Goal: Check status: Check status

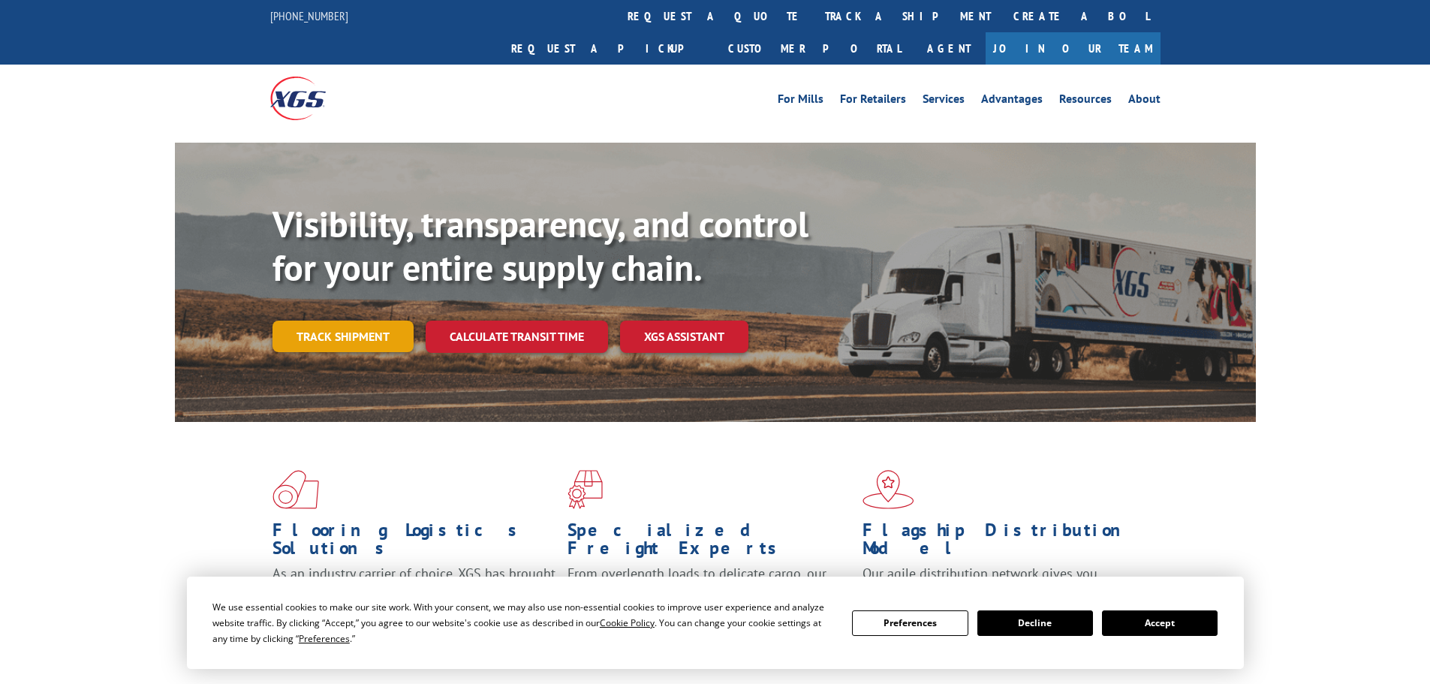
click at [349, 321] on link "Track shipment" at bounding box center [343, 337] width 141 height 32
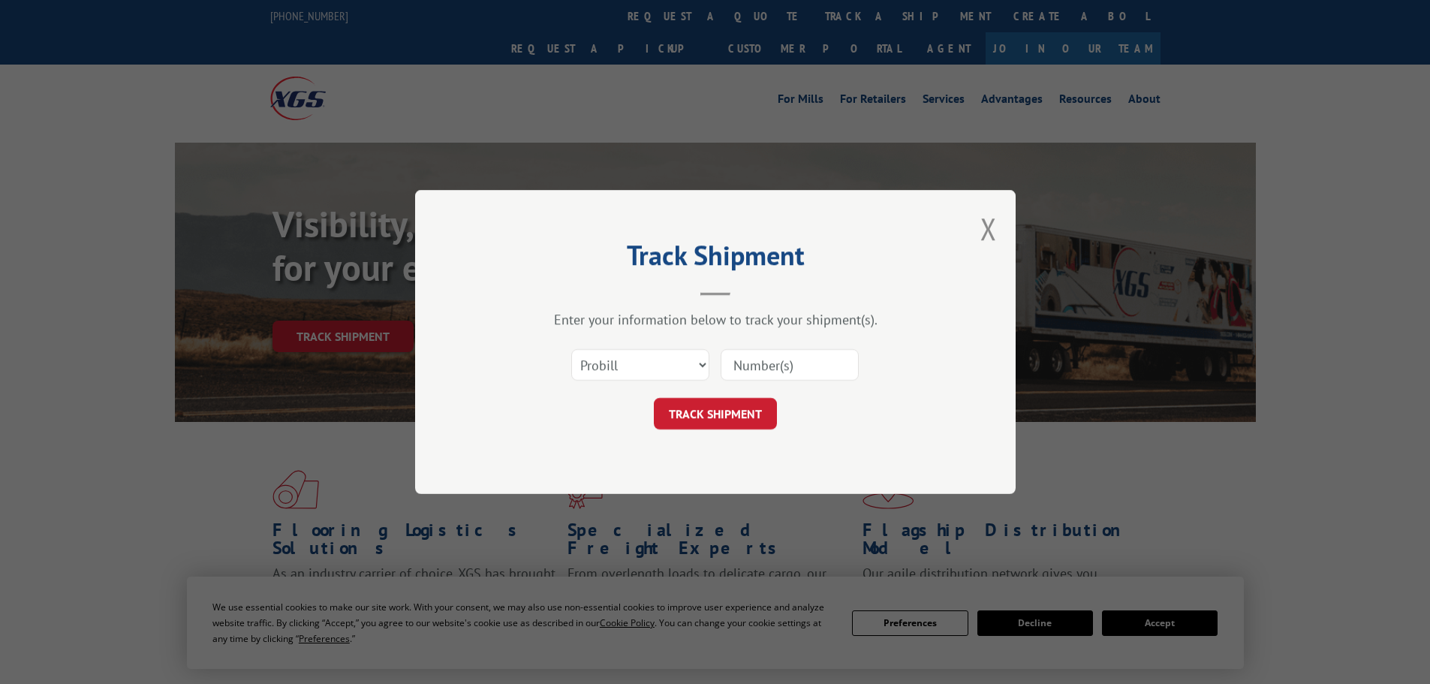
click at [764, 363] on input at bounding box center [790, 365] width 138 height 32
paste input "17666632"
type input "17666632"
click at [727, 414] on button "TRACK SHIPMENT" at bounding box center [715, 414] width 123 height 32
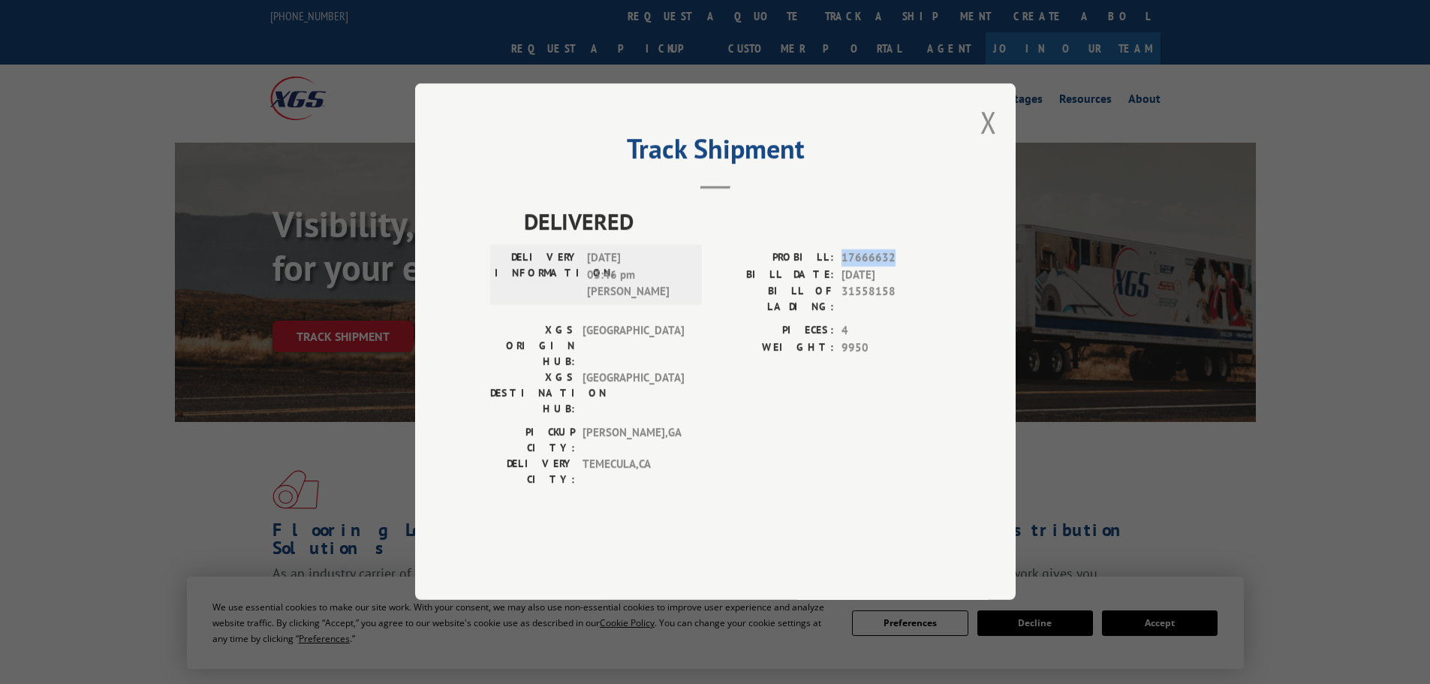
drag, startPoint x: 841, startPoint y: 300, endPoint x: 898, endPoint y: 303, distance: 57.1
click at [898, 267] on div "PROBILL: 17666632" at bounding box center [827, 258] width 225 height 17
copy span "17666632"
